Goal: Task Accomplishment & Management: Use online tool/utility

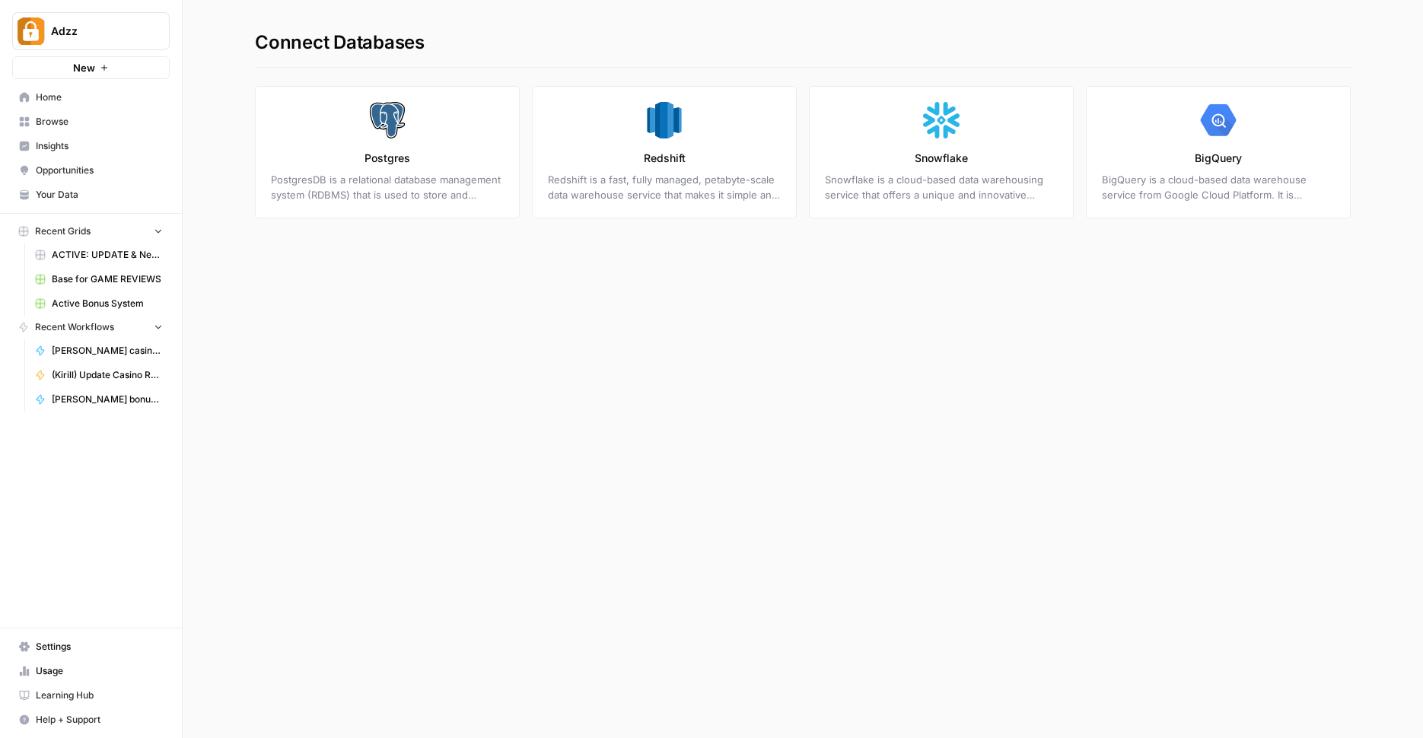
click at [380, 139] on link "Postgres PostgresDB is a relational database management system (RDBMS) that is …" at bounding box center [387, 152] width 265 height 132
